Goal: Task Accomplishment & Management: Complete application form

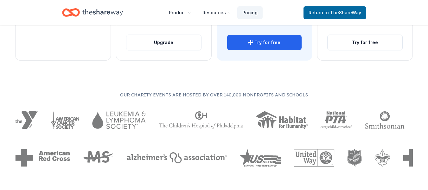
scroll to position [331, 0]
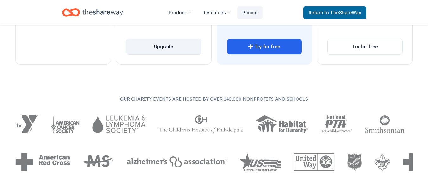
click at [159, 42] on button "Upgrade" at bounding box center [163, 46] width 75 height 15
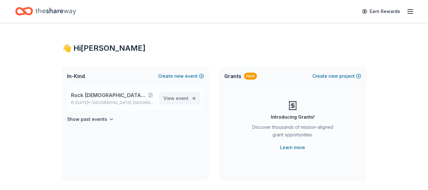
click at [175, 100] on span "View event" at bounding box center [175, 98] width 25 height 8
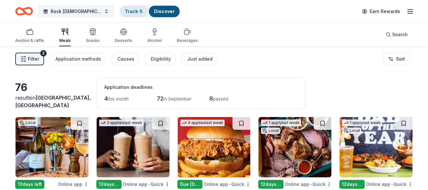
click at [135, 13] on link "Track · 5" at bounding box center [134, 11] width 18 height 5
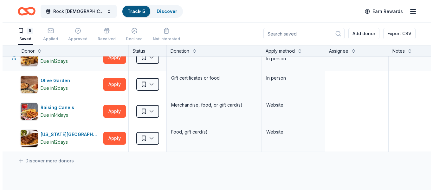
scroll to position [40, 0]
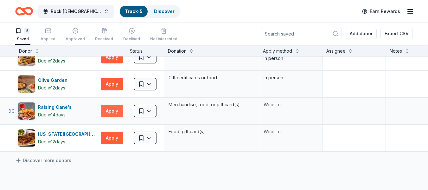
click at [108, 111] on button "Apply" at bounding box center [112, 110] width 22 height 13
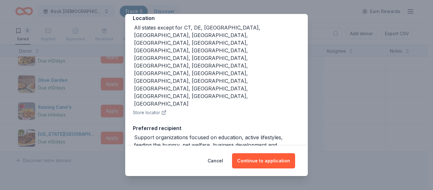
scroll to position [77, 0]
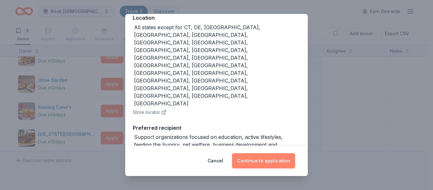
click at [266, 164] on button "Continue to application" at bounding box center [263, 160] width 63 height 15
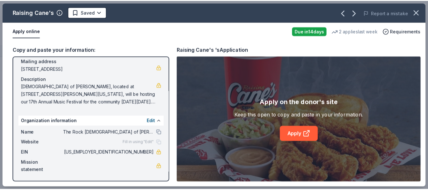
scroll to position [0, 0]
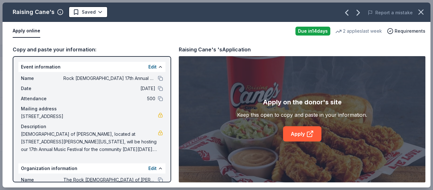
click at [61, 47] on div "Copy and paste your information:" at bounding box center [92, 49] width 158 height 8
click at [307, 132] on icon at bounding box center [309, 134] width 5 height 5
click at [420, 9] on icon "button" at bounding box center [420, 12] width 9 height 9
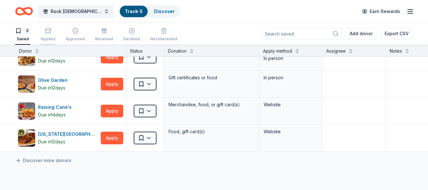
click at [48, 41] on div "Applied" at bounding box center [48, 38] width 15 height 5
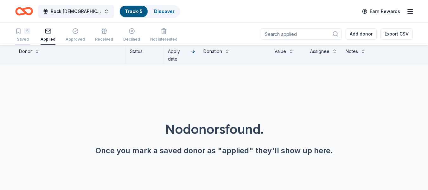
click at [16, 40] on div "Saved" at bounding box center [22, 39] width 15 height 5
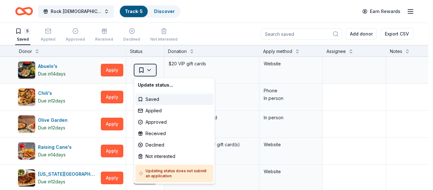
click at [141, 72] on html "Rock Church 17th Annual Music Fest Track · 5 Discover Earn Rewards 5 Saved Appl…" at bounding box center [216, 95] width 433 height 190
click at [152, 122] on div "Approved" at bounding box center [174, 121] width 78 height 11
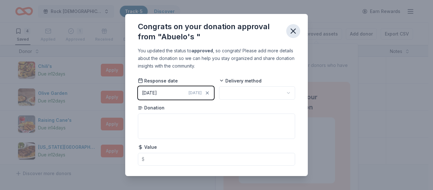
click at [292, 33] on icon "button" at bounding box center [293, 31] width 4 height 4
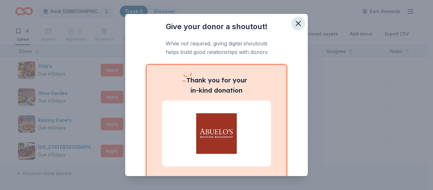
click at [294, 26] on icon "button" at bounding box center [298, 23] width 9 height 9
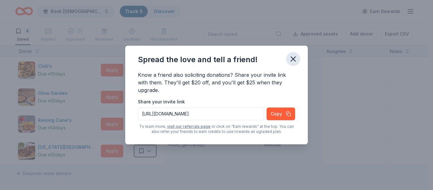
click at [289, 60] on icon "button" at bounding box center [292, 58] width 9 height 9
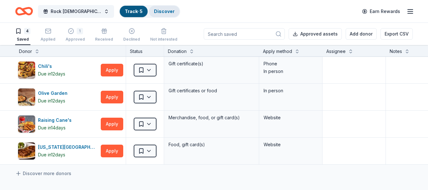
click at [170, 12] on link "Discover" at bounding box center [164, 11] width 21 height 5
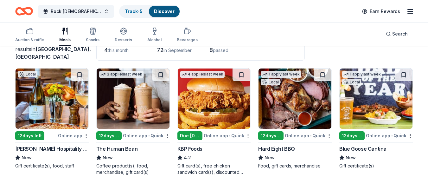
scroll to position [68, 0]
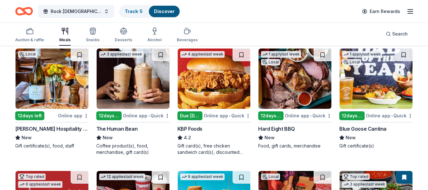
click at [125, 74] on img at bounding box center [133, 78] width 73 height 60
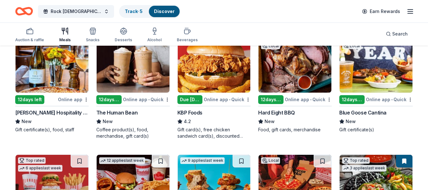
scroll to position [84, 0]
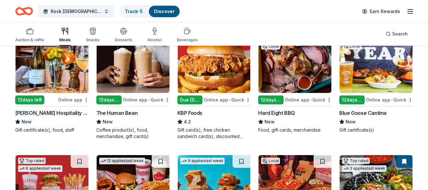
click at [221, 59] on img at bounding box center [214, 63] width 73 height 60
click at [193, 112] on div "KBP Foods" at bounding box center [189, 113] width 25 height 8
click at [365, 71] on img at bounding box center [375, 63] width 73 height 60
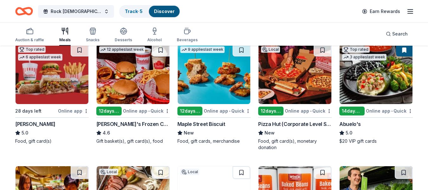
scroll to position [196, 0]
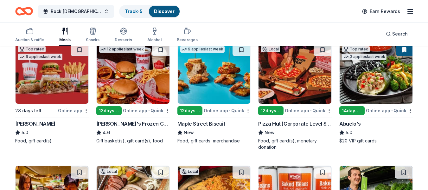
click at [122, 85] on img at bounding box center [133, 73] width 73 height 60
click at [214, 85] on img at bounding box center [214, 73] width 73 height 60
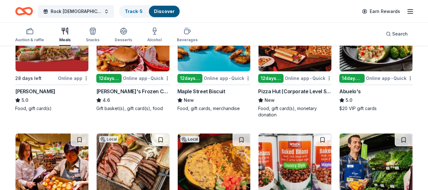
scroll to position [228, 0]
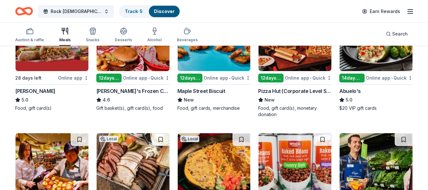
click at [275, 57] on img at bounding box center [294, 41] width 73 height 60
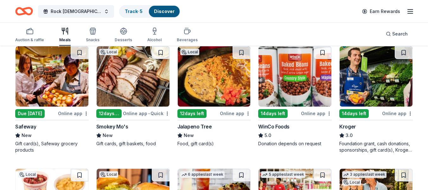
scroll to position [315, 0]
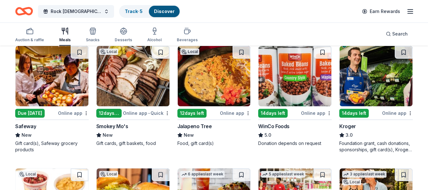
click at [125, 90] on img at bounding box center [133, 76] width 73 height 60
click at [216, 71] on img at bounding box center [214, 76] width 73 height 60
click at [303, 87] on img at bounding box center [294, 76] width 73 height 60
click at [385, 82] on img at bounding box center [375, 76] width 73 height 60
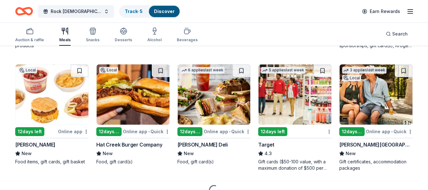
scroll to position [420, 0]
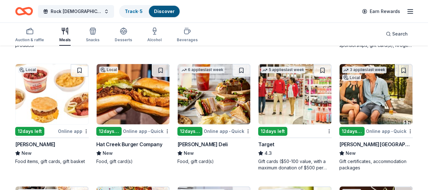
click at [58, 96] on img at bounding box center [52, 94] width 73 height 60
click at [123, 98] on img at bounding box center [133, 94] width 73 height 60
click at [222, 112] on img at bounding box center [214, 94] width 73 height 60
click at [295, 104] on img at bounding box center [294, 94] width 73 height 60
click at [383, 93] on img at bounding box center [375, 94] width 73 height 60
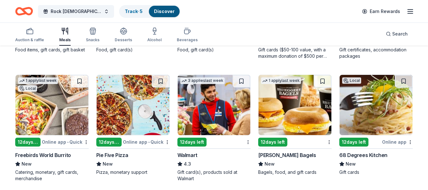
scroll to position [531, 0]
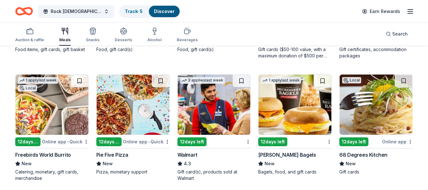
click at [120, 121] on img at bounding box center [133, 104] width 73 height 60
click at [204, 111] on img at bounding box center [214, 104] width 73 height 60
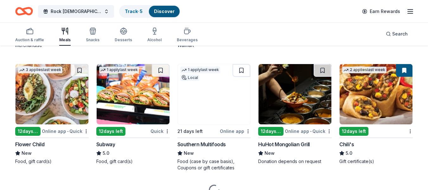
scroll to position [665, 0]
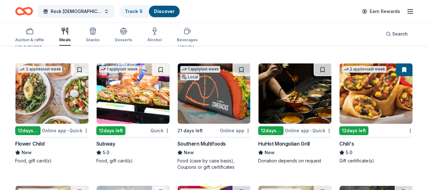
click at [53, 96] on img at bounding box center [52, 93] width 73 height 60
click at [136, 100] on img at bounding box center [133, 93] width 73 height 60
click at [383, 99] on img at bounding box center [375, 93] width 73 height 60
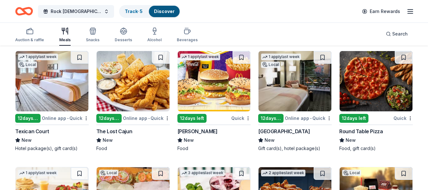
scroll to position [803, 0]
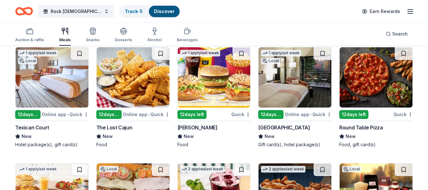
click at [214, 92] on img at bounding box center [214, 77] width 73 height 60
click at [280, 84] on img at bounding box center [294, 77] width 73 height 60
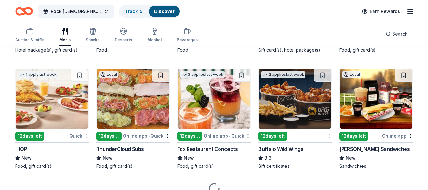
scroll to position [898, 0]
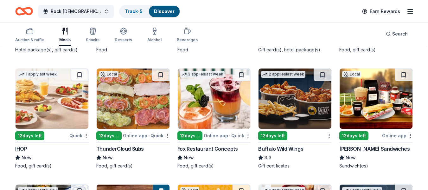
click at [42, 92] on img at bounding box center [52, 98] width 73 height 60
click at [277, 111] on img at bounding box center [294, 98] width 73 height 60
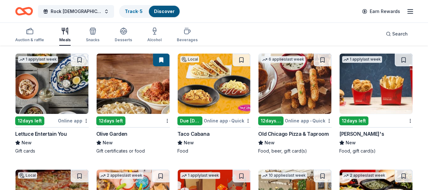
scroll to position [1029, 0]
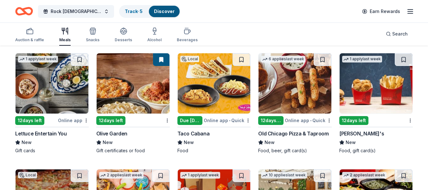
click at [135, 104] on img at bounding box center [133, 83] width 73 height 60
click at [273, 97] on img at bounding box center [294, 83] width 73 height 60
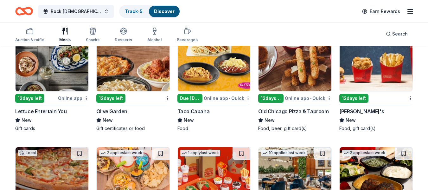
click at [359, 75] on img at bounding box center [375, 61] width 73 height 60
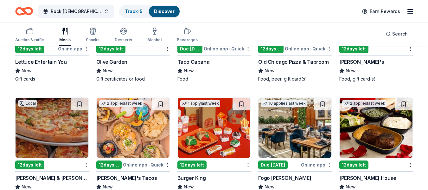
scroll to position [1142, 0]
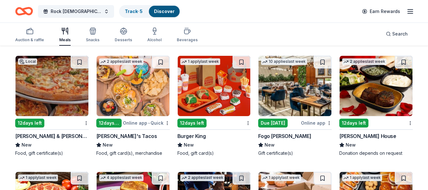
click at [122, 99] on img at bounding box center [133, 86] width 73 height 60
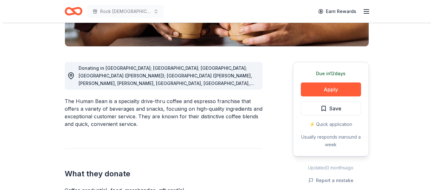
scroll to position [146, 0]
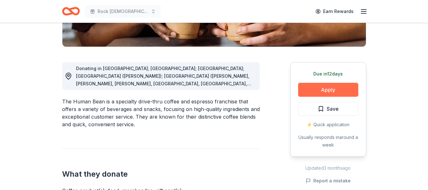
click at [328, 89] on button "Apply" at bounding box center [328, 90] width 60 height 14
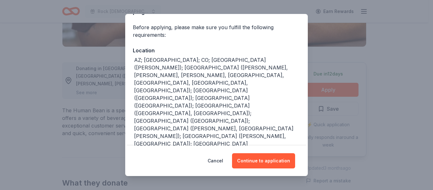
scroll to position [44, 0]
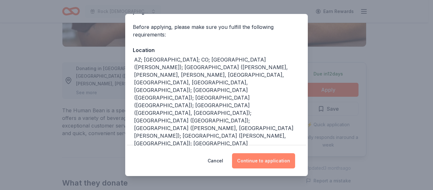
click at [265, 162] on button "Continue to application" at bounding box center [263, 160] width 63 height 15
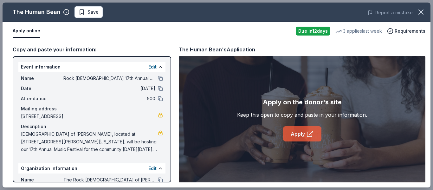
click at [301, 135] on link "Apply" at bounding box center [302, 133] width 38 height 15
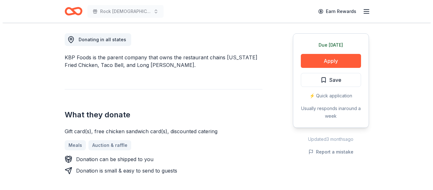
scroll to position [174, 0]
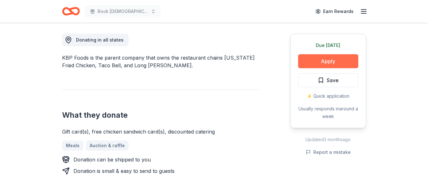
click at [330, 61] on button "Apply" at bounding box center [328, 61] width 60 height 14
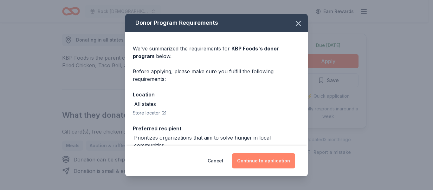
click at [262, 159] on button "Continue to application" at bounding box center [263, 160] width 63 height 15
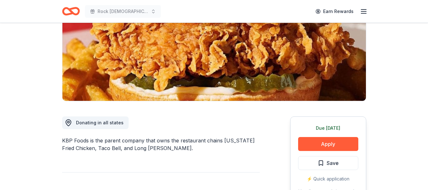
scroll to position [92, 0]
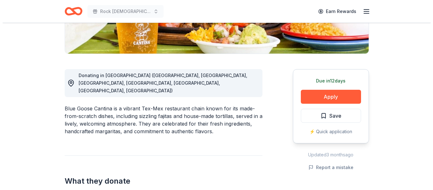
scroll to position [139, 0]
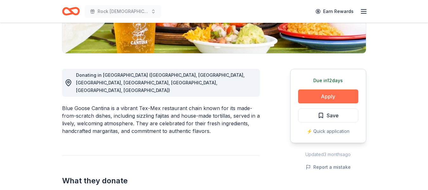
click at [326, 92] on button "Apply" at bounding box center [328, 96] width 60 height 14
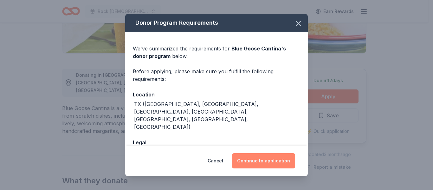
click at [265, 161] on button "Continue to application" at bounding box center [263, 160] width 63 height 15
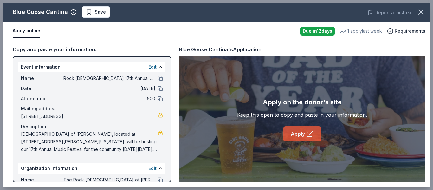
click at [302, 128] on link "Apply" at bounding box center [302, 133] width 38 height 15
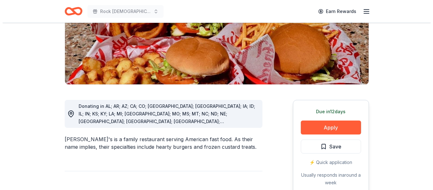
scroll to position [127, 0]
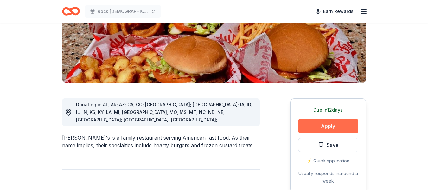
click at [326, 119] on button "Apply" at bounding box center [328, 126] width 60 height 14
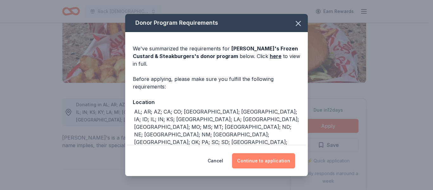
click at [271, 166] on button "Continue to application" at bounding box center [263, 160] width 63 height 15
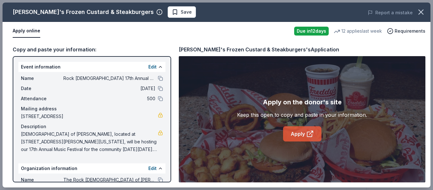
click at [297, 138] on link "Apply" at bounding box center [302, 133] width 38 height 15
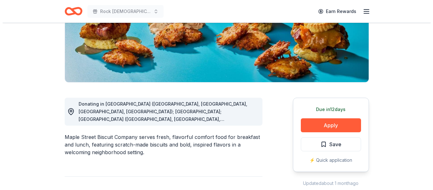
scroll to position [111, 0]
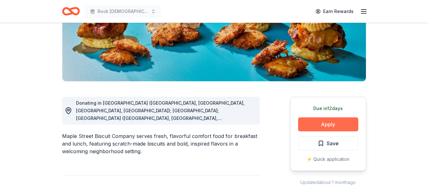
click at [330, 126] on button "Apply" at bounding box center [328, 124] width 60 height 14
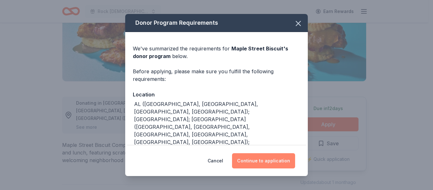
click at [264, 160] on button "Continue to application" at bounding box center [263, 160] width 63 height 15
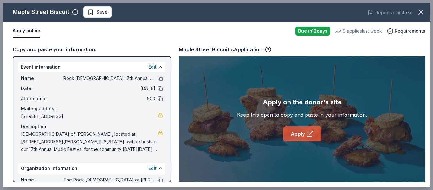
click at [291, 129] on link "Apply" at bounding box center [302, 133] width 38 height 15
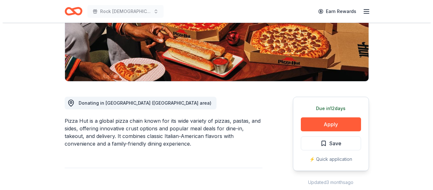
scroll to position [114, 0]
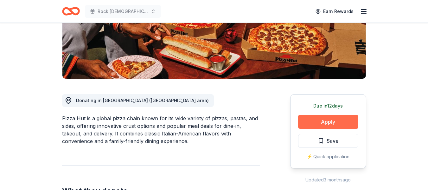
click at [324, 119] on button "Apply" at bounding box center [328, 122] width 60 height 14
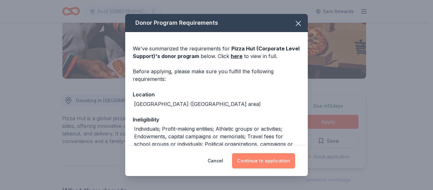
click at [259, 160] on button "Continue to application" at bounding box center [263, 160] width 63 height 15
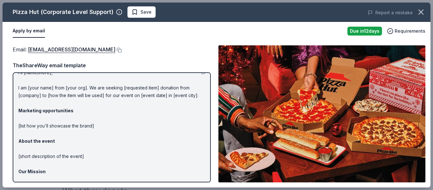
scroll to position [0, 0]
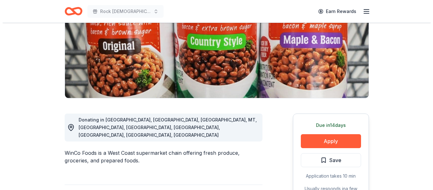
scroll to position [95, 0]
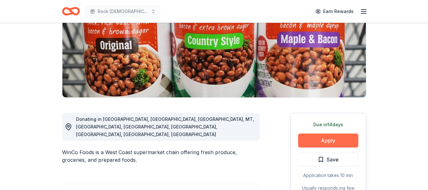
click at [317, 138] on button "Apply" at bounding box center [328, 140] width 60 height 14
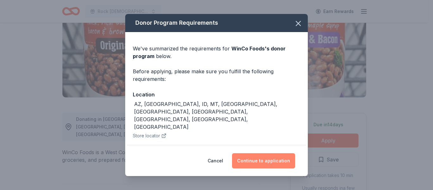
click at [250, 161] on button "Continue to application" at bounding box center [263, 160] width 63 height 15
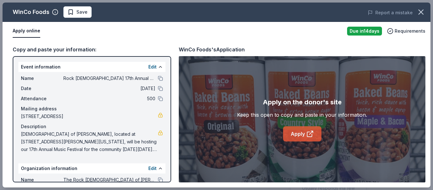
click at [289, 138] on link "Apply" at bounding box center [302, 133] width 38 height 15
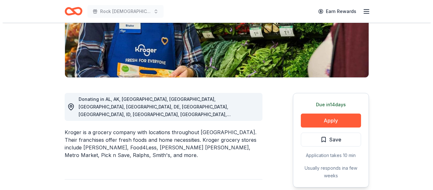
scroll to position [115, 0]
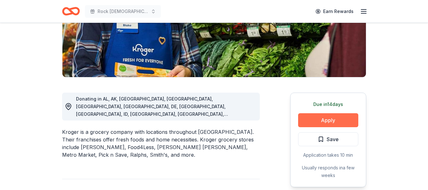
click at [315, 125] on button "Apply" at bounding box center [328, 120] width 60 height 14
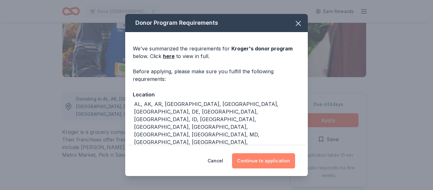
click at [259, 161] on button "Continue to application" at bounding box center [263, 160] width 63 height 15
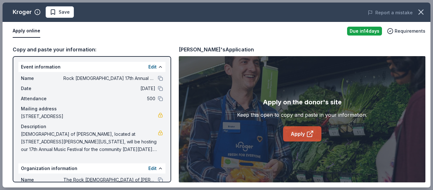
click at [295, 133] on link "Apply" at bounding box center [302, 133] width 38 height 15
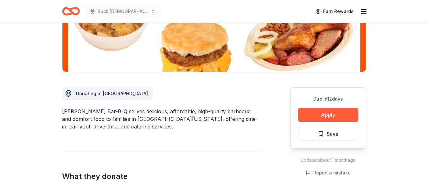
scroll to position [121, 0]
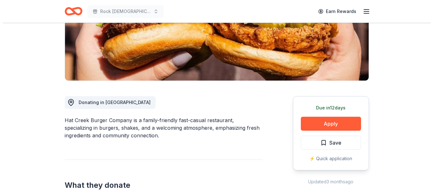
scroll to position [112, 0]
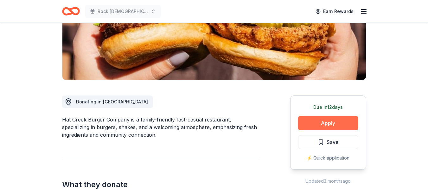
click at [318, 122] on button "Apply" at bounding box center [328, 123] width 60 height 14
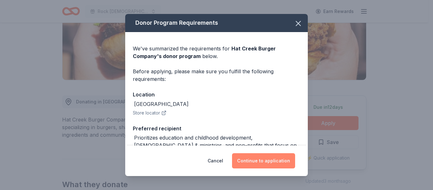
click at [257, 160] on button "Continue to application" at bounding box center [263, 160] width 63 height 15
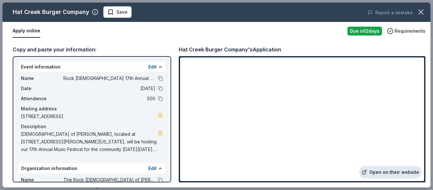
click at [388, 171] on link "Open on their website" at bounding box center [390, 172] width 62 height 13
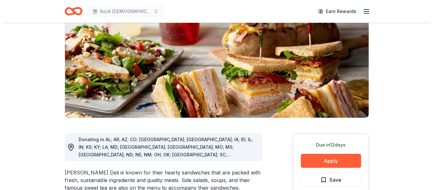
scroll to position [100, 0]
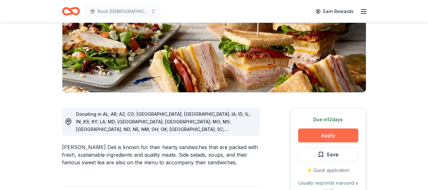
click at [322, 134] on button "Apply" at bounding box center [328, 135] width 60 height 14
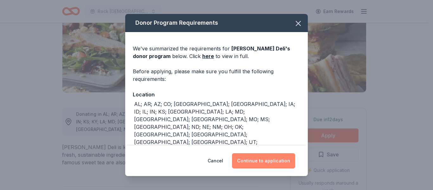
click at [253, 158] on button "Continue to application" at bounding box center [263, 160] width 63 height 15
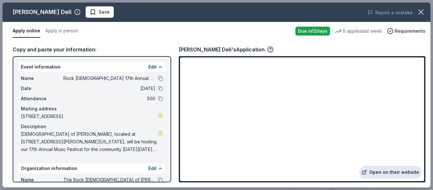
click at [391, 173] on link "Open on their website" at bounding box center [390, 172] width 62 height 13
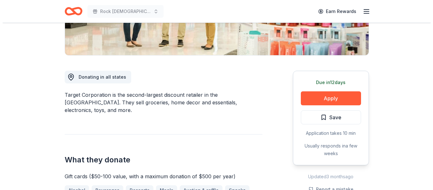
scroll to position [138, 0]
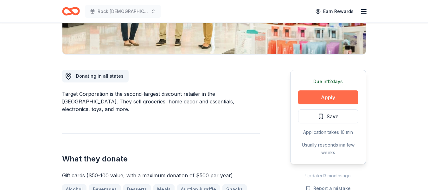
click at [317, 97] on button "Apply" at bounding box center [328, 97] width 60 height 14
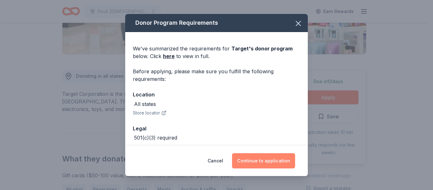
click at [259, 160] on button "Continue to application" at bounding box center [263, 160] width 63 height 15
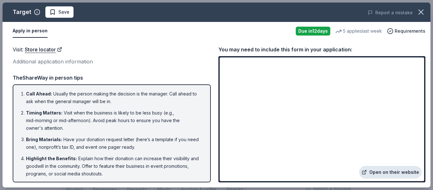
click at [378, 175] on link "Open on their website" at bounding box center [390, 172] width 62 height 13
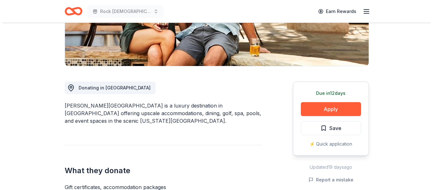
scroll to position [127, 0]
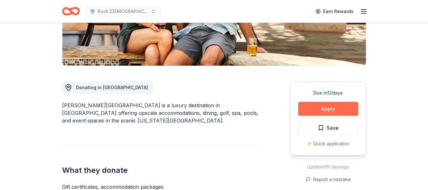
click at [330, 109] on button "Apply" at bounding box center [328, 109] width 60 height 14
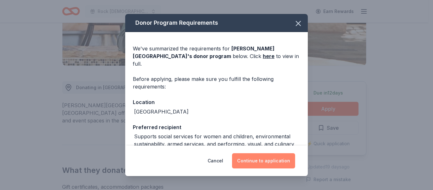
click at [262, 163] on button "Continue to application" at bounding box center [263, 160] width 63 height 15
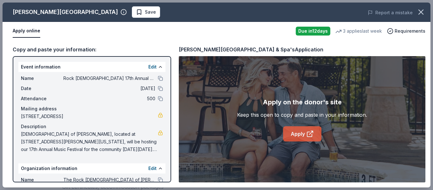
click at [298, 137] on link "Apply" at bounding box center [302, 133] width 38 height 15
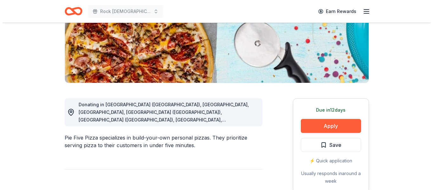
scroll to position [110, 0]
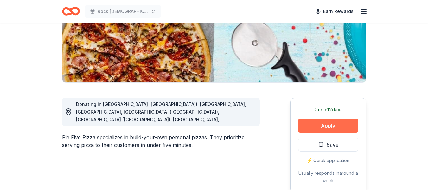
click at [332, 128] on button "Apply" at bounding box center [328, 125] width 60 height 14
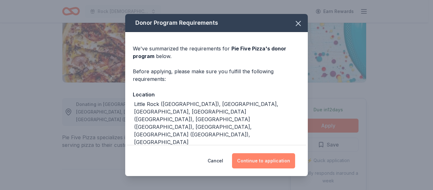
click at [261, 161] on button "Continue to application" at bounding box center [263, 160] width 63 height 15
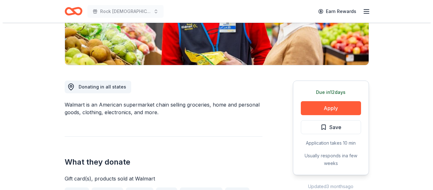
scroll to position [128, 0]
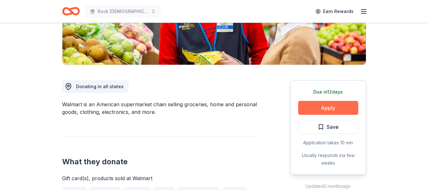
click at [321, 105] on button "Apply" at bounding box center [328, 108] width 60 height 14
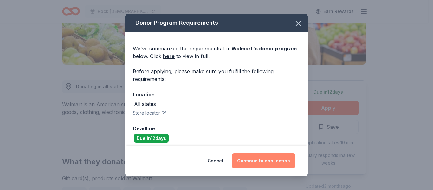
click at [261, 161] on button "Continue to application" at bounding box center [263, 160] width 63 height 15
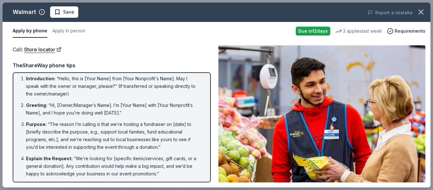
scroll to position [0, 0]
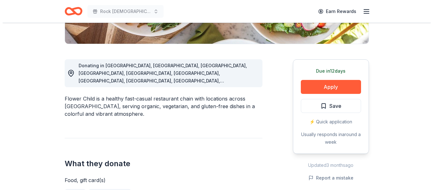
scroll to position [149, 0]
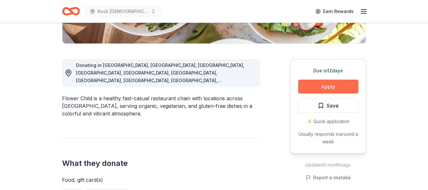
click at [328, 85] on button "Apply" at bounding box center [328, 86] width 60 height 14
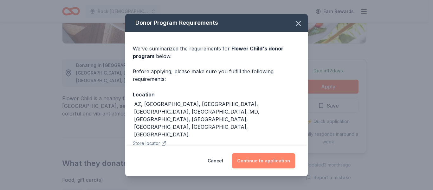
click at [254, 159] on button "Continue to application" at bounding box center [263, 160] width 63 height 15
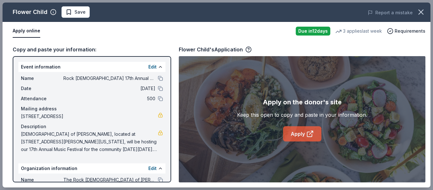
click at [297, 130] on link "Apply" at bounding box center [302, 133] width 38 height 15
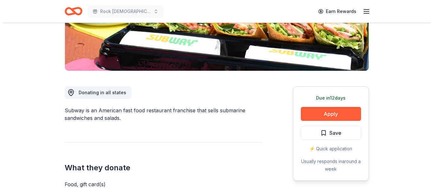
scroll to position [122, 0]
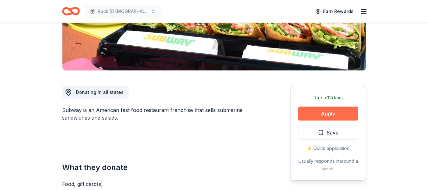
click at [331, 113] on button "Apply" at bounding box center [328, 113] width 60 height 14
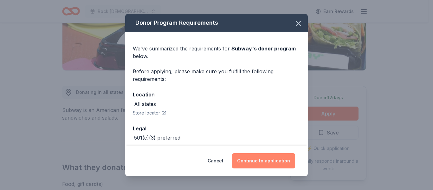
click at [256, 156] on button "Continue to application" at bounding box center [263, 160] width 63 height 15
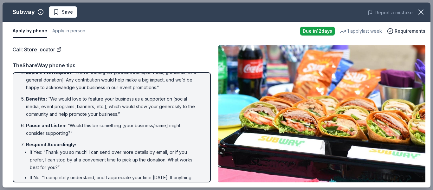
scroll to position [136, 0]
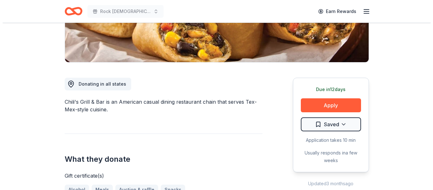
scroll to position [130, 0]
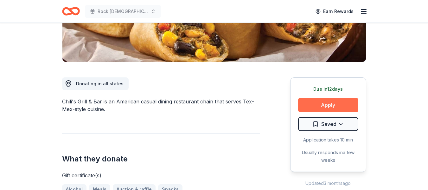
click at [312, 102] on button "Apply" at bounding box center [328, 105] width 60 height 14
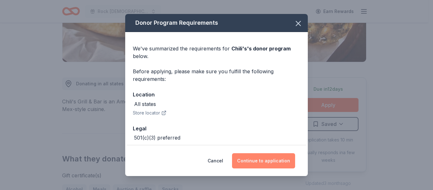
click at [271, 156] on button "Continue to application" at bounding box center [263, 160] width 63 height 15
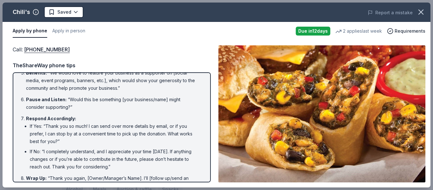
scroll to position [136, 0]
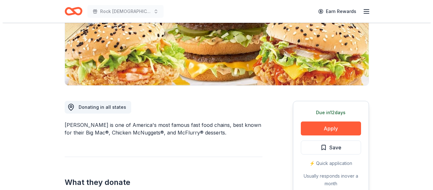
scroll to position [108, 0]
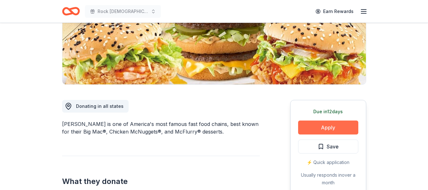
click at [334, 123] on button "Apply" at bounding box center [328, 127] width 60 height 14
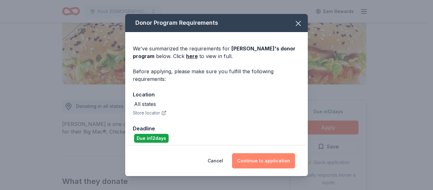
click at [261, 162] on button "Continue to application" at bounding box center [263, 160] width 63 height 15
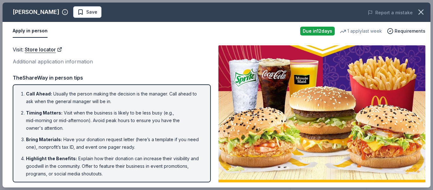
scroll to position [54, 0]
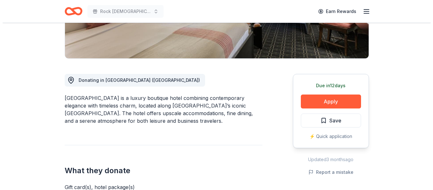
scroll to position [135, 0]
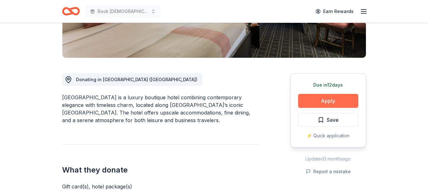
click at [321, 101] on button "Apply" at bounding box center [328, 101] width 60 height 14
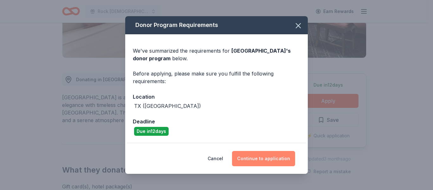
click at [260, 155] on button "Continue to application" at bounding box center [263, 158] width 63 height 15
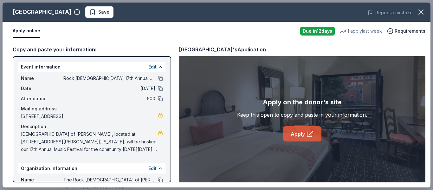
click at [292, 134] on link "Apply" at bounding box center [302, 133] width 38 height 15
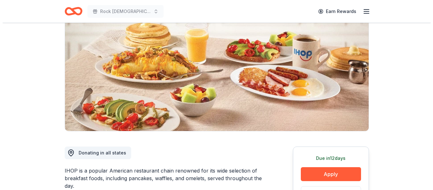
scroll to position [119, 0]
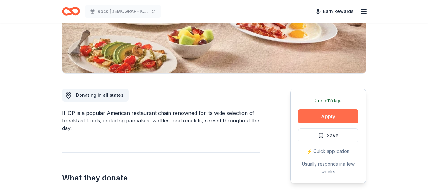
click at [326, 114] on button "Apply" at bounding box center [328, 116] width 60 height 14
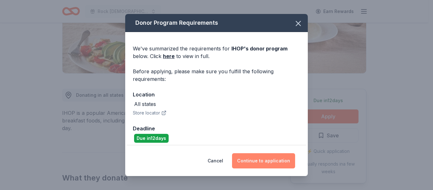
click at [266, 165] on button "Continue to application" at bounding box center [263, 160] width 63 height 15
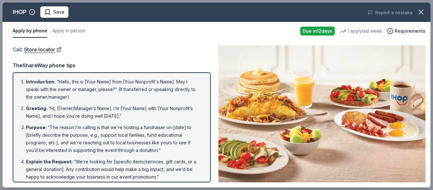
scroll to position [41, 0]
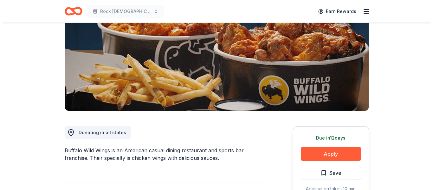
scroll to position [105, 0]
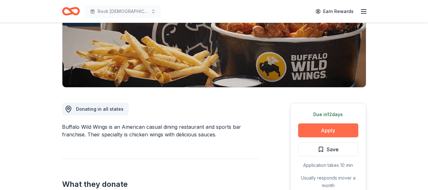
click at [328, 132] on button "Apply" at bounding box center [328, 130] width 60 height 14
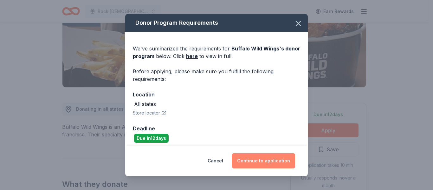
click at [274, 162] on button "Continue to application" at bounding box center [263, 160] width 63 height 15
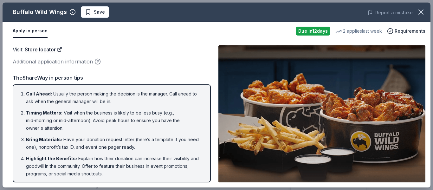
scroll to position [54, 0]
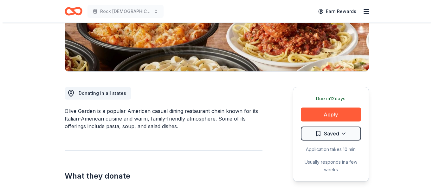
scroll to position [122, 0]
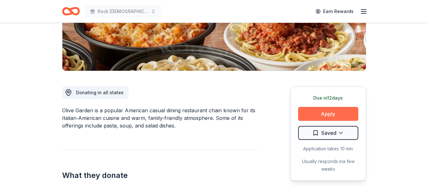
click at [338, 108] on button "Apply" at bounding box center [328, 114] width 60 height 14
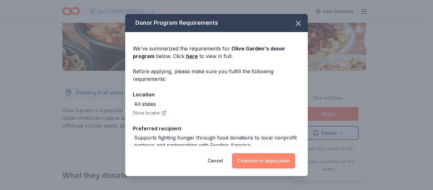
click at [274, 160] on button "Continue to application" at bounding box center [263, 160] width 63 height 15
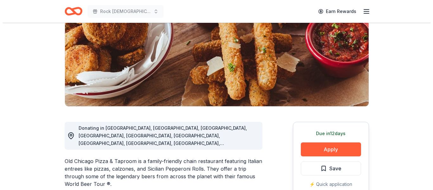
scroll to position [106, 0]
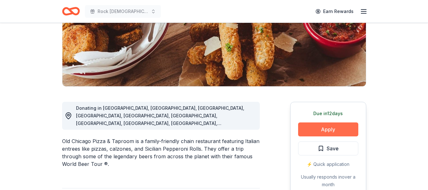
click at [331, 128] on button "Apply" at bounding box center [328, 129] width 60 height 14
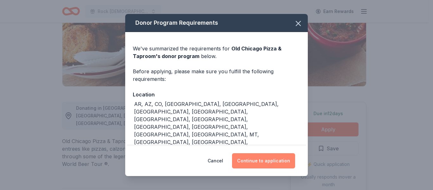
click at [273, 159] on button "Continue to application" at bounding box center [263, 160] width 63 height 15
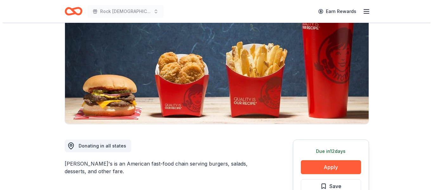
scroll to position [133, 0]
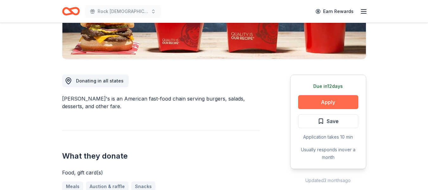
click at [323, 107] on button "Apply" at bounding box center [328, 102] width 60 height 14
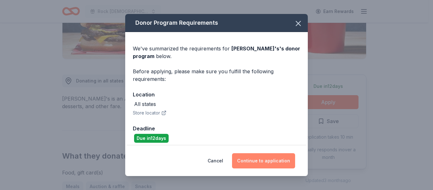
click at [273, 156] on button "Continue to application" at bounding box center [263, 160] width 63 height 15
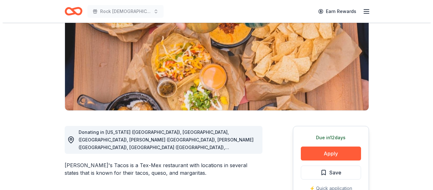
scroll to position [106, 0]
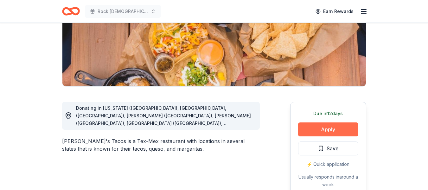
click at [325, 132] on button "Apply" at bounding box center [328, 129] width 60 height 14
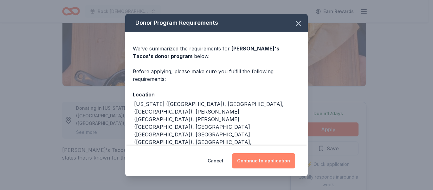
click at [263, 161] on button "Continue to application" at bounding box center [263, 160] width 63 height 15
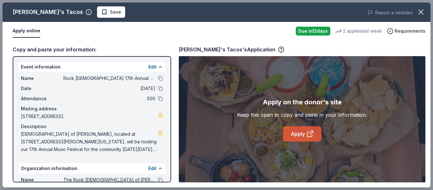
click at [301, 132] on link "Apply" at bounding box center [302, 133] width 38 height 15
